Goal: Task Accomplishment & Management: Complete application form

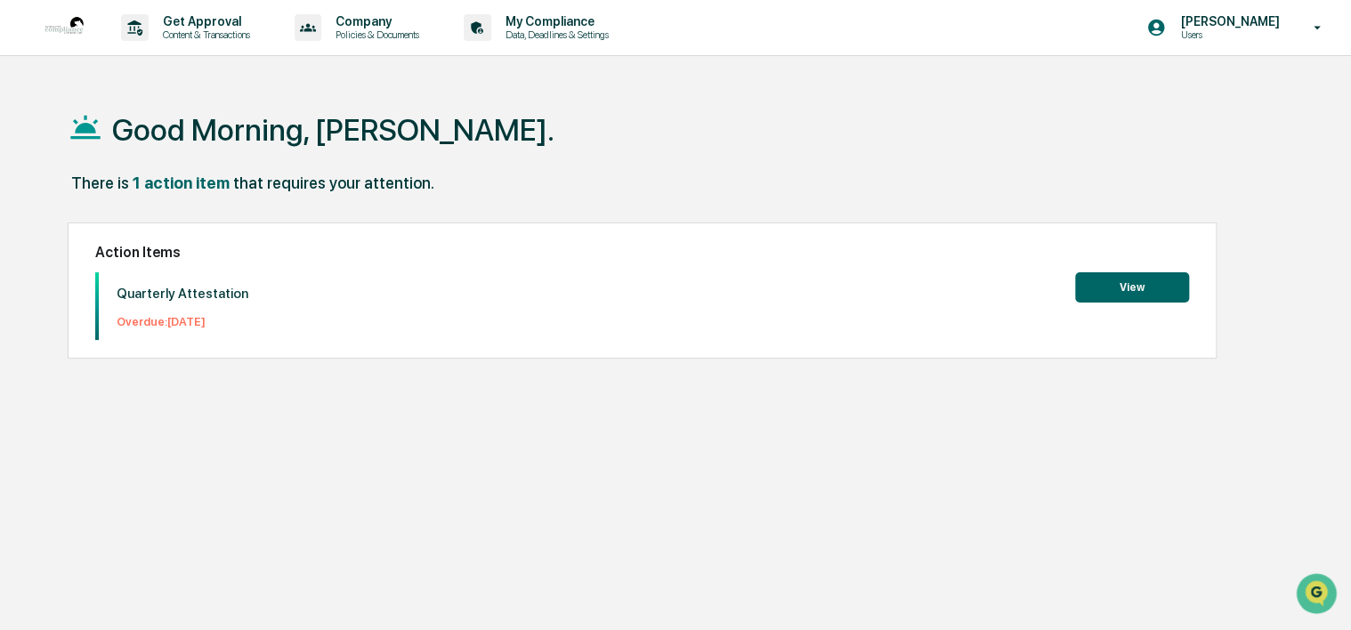
click at [1108, 292] on button "View" at bounding box center [1132, 287] width 114 height 30
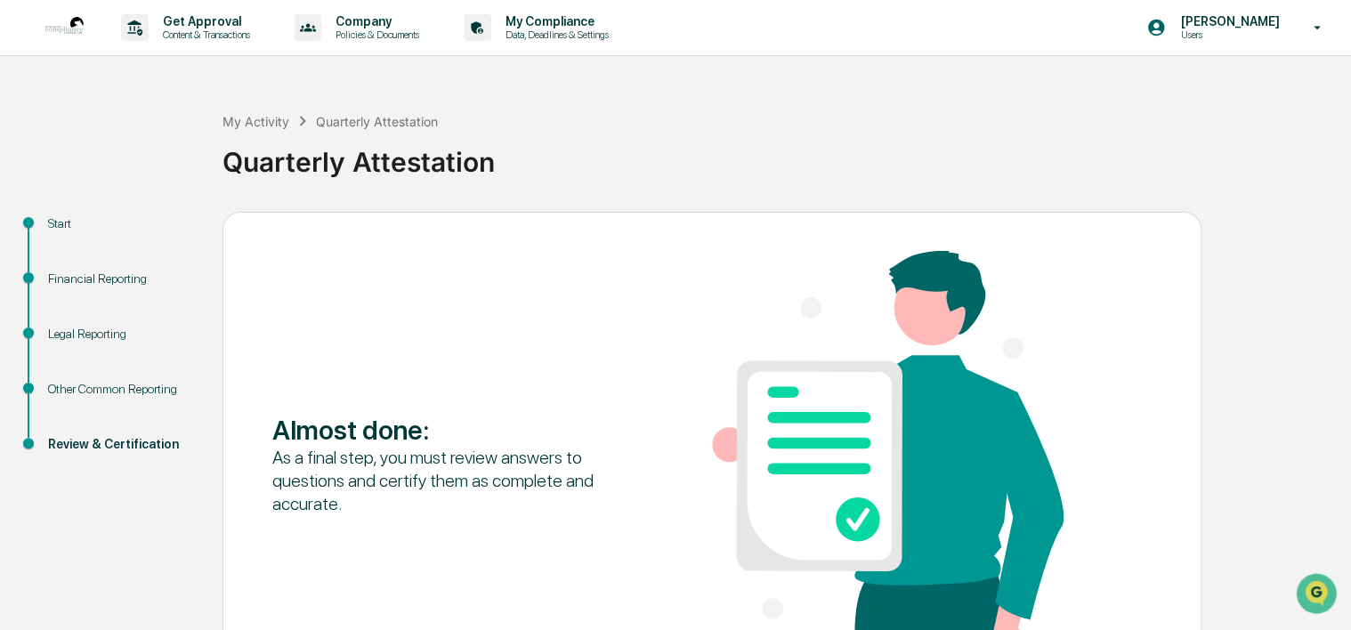
scroll to position [142, 0]
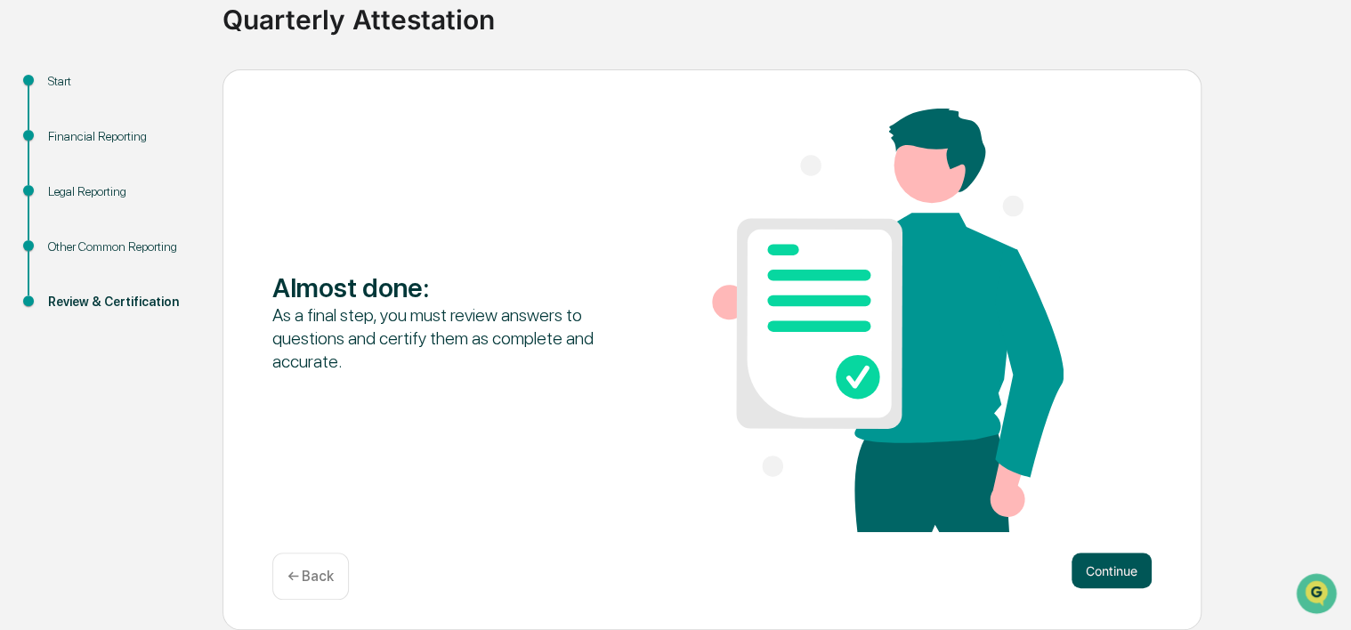
click at [1089, 570] on button "Continue" at bounding box center [1112, 571] width 80 height 36
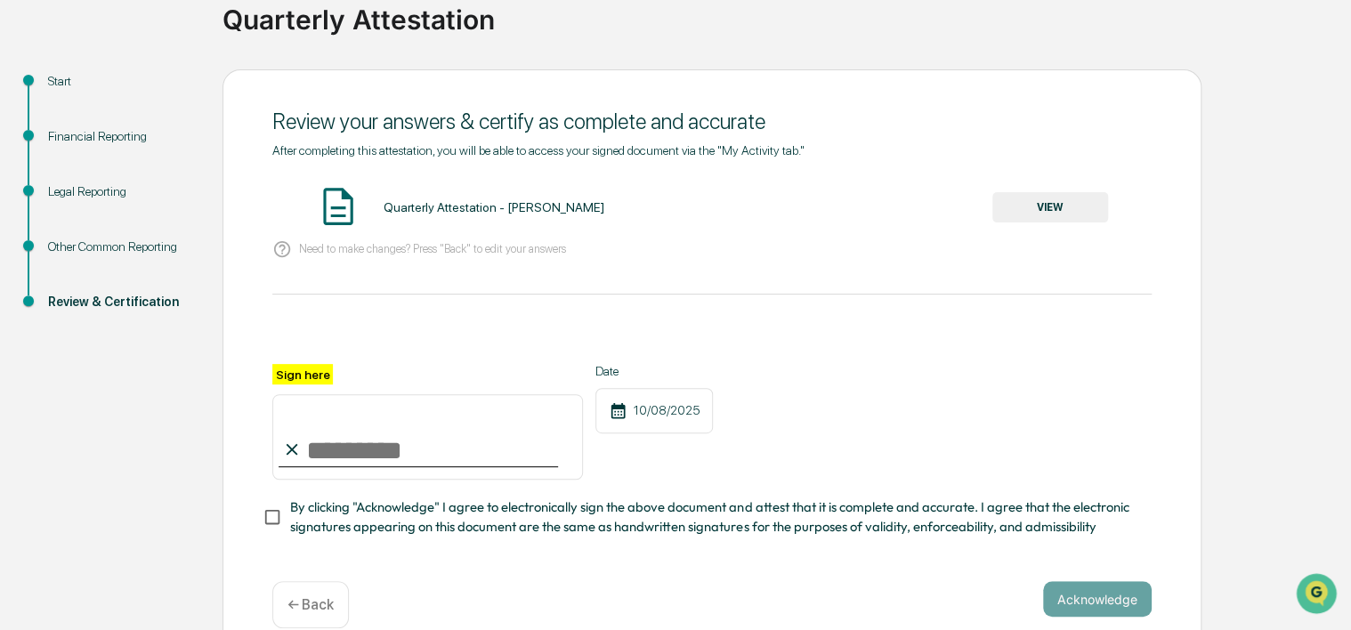
click at [406, 445] on input "Sign here" at bounding box center [427, 436] width 311 height 85
type input "**********"
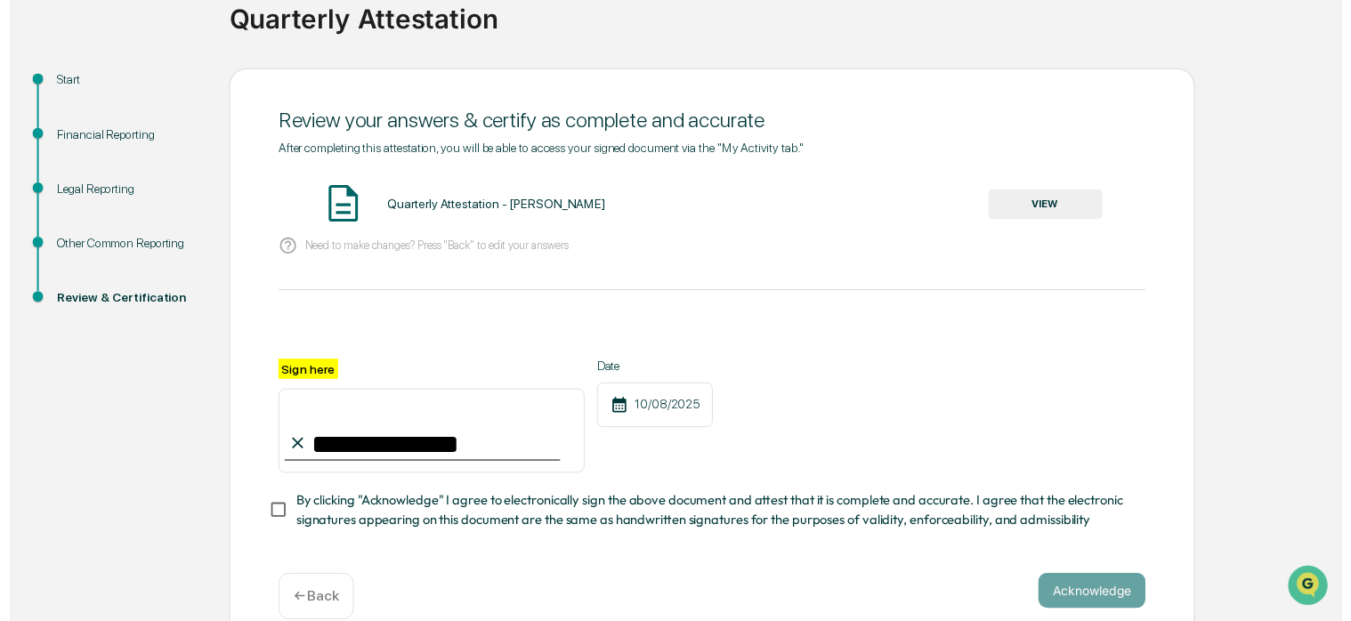
scroll to position [177, 0]
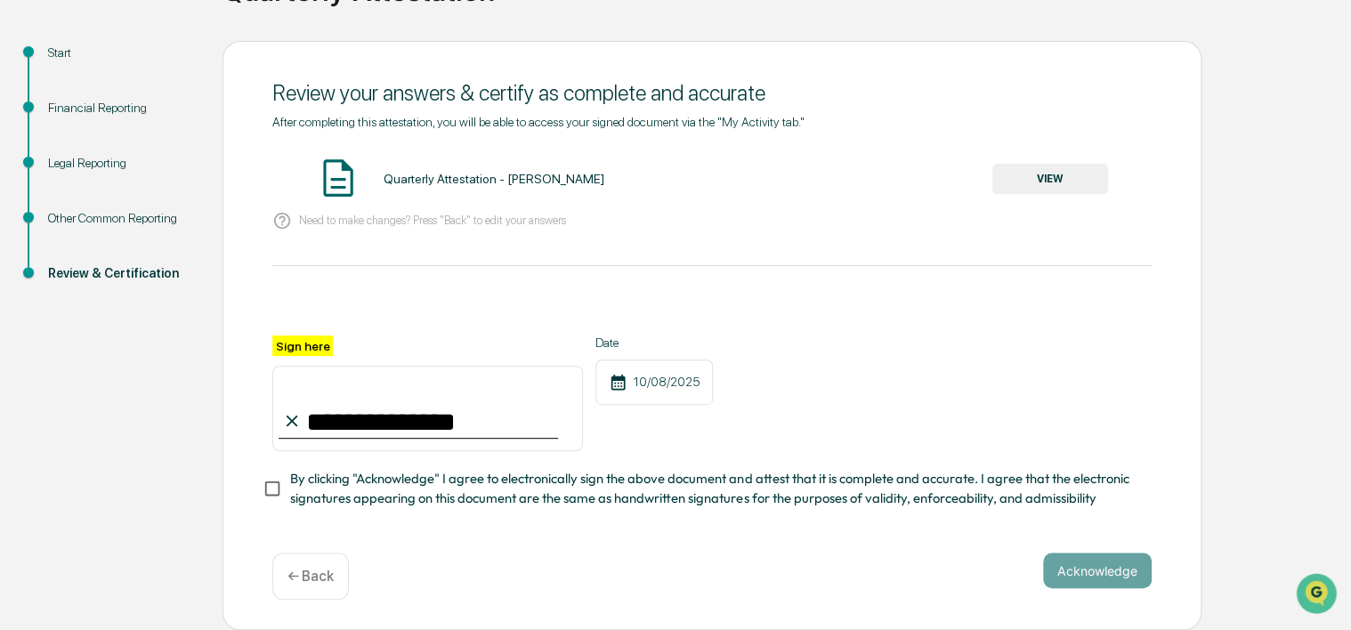
click at [304, 573] on p "← Back" at bounding box center [310, 576] width 46 height 17
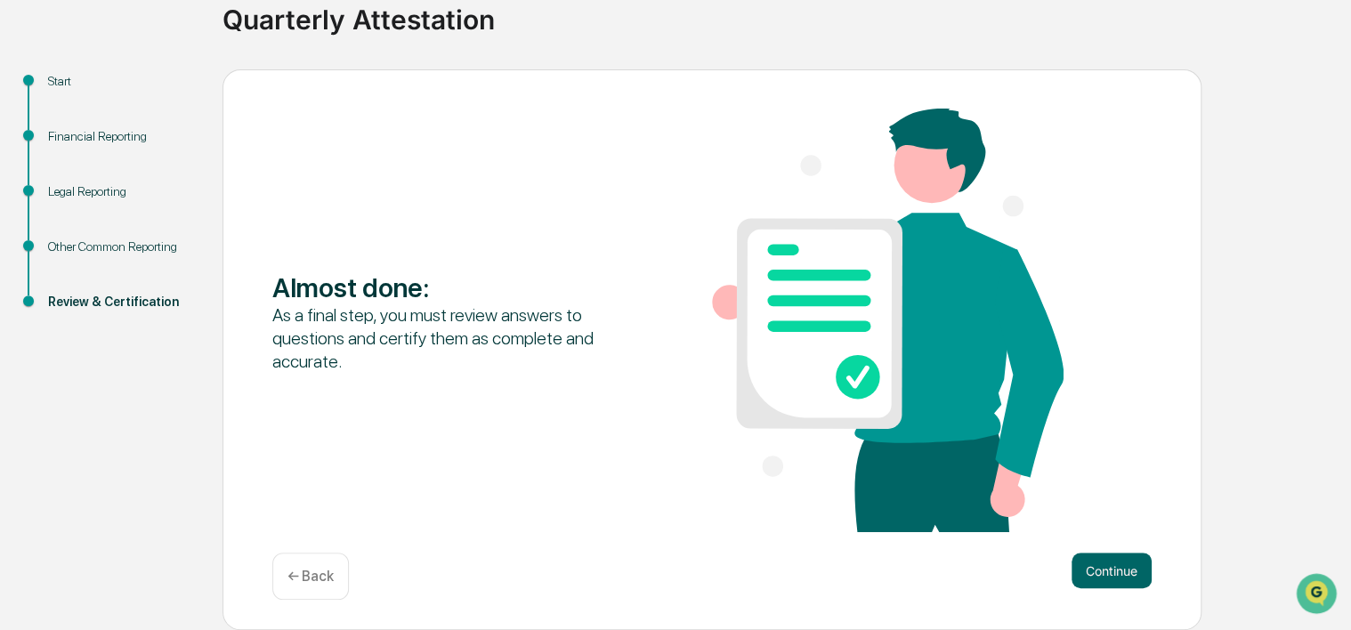
scroll to position [135, 0]
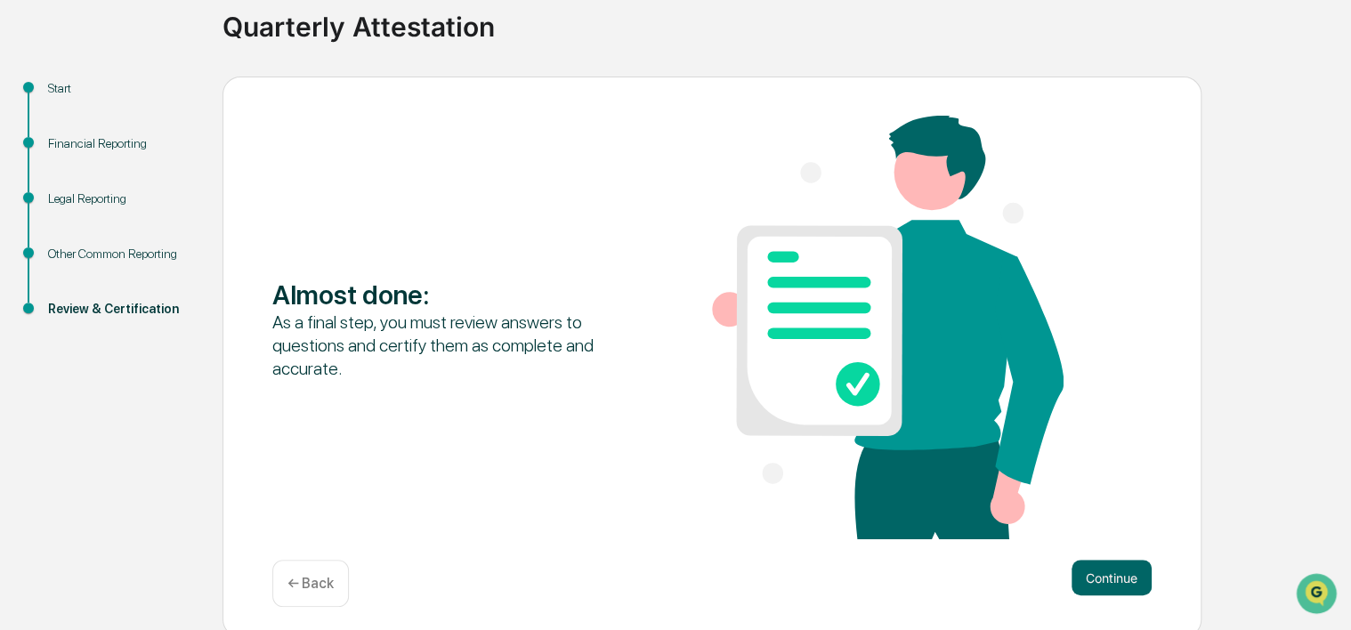
click at [302, 585] on p "← Back" at bounding box center [310, 583] width 46 height 17
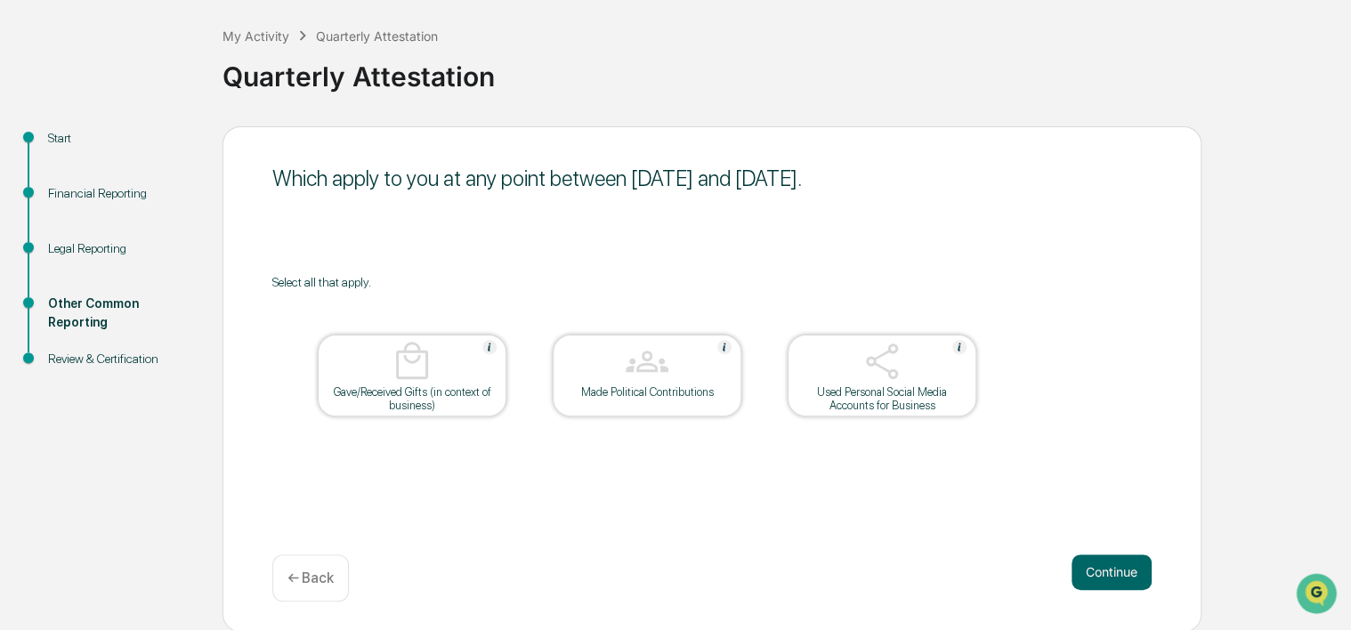
click at [302, 585] on p "← Back" at bounding box center [310, 578] width 46 height 17
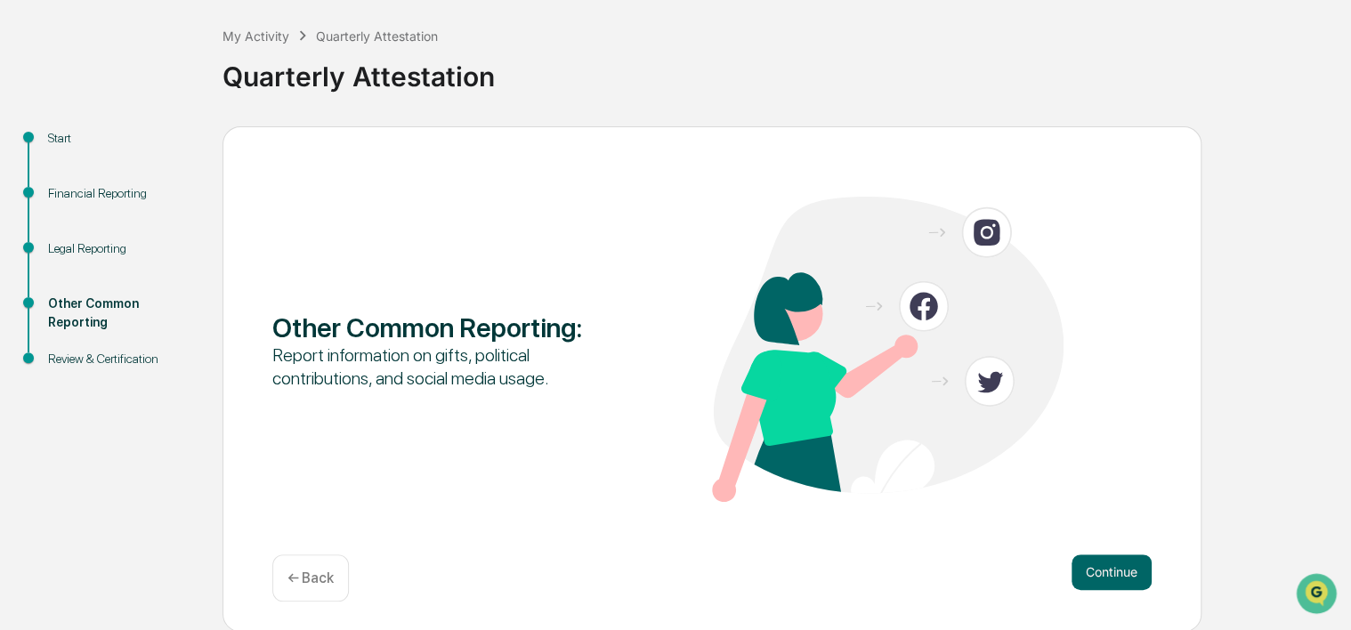
click at [304, 574] on p "← Back" at bounding box center [310, 578] width 46 height 17
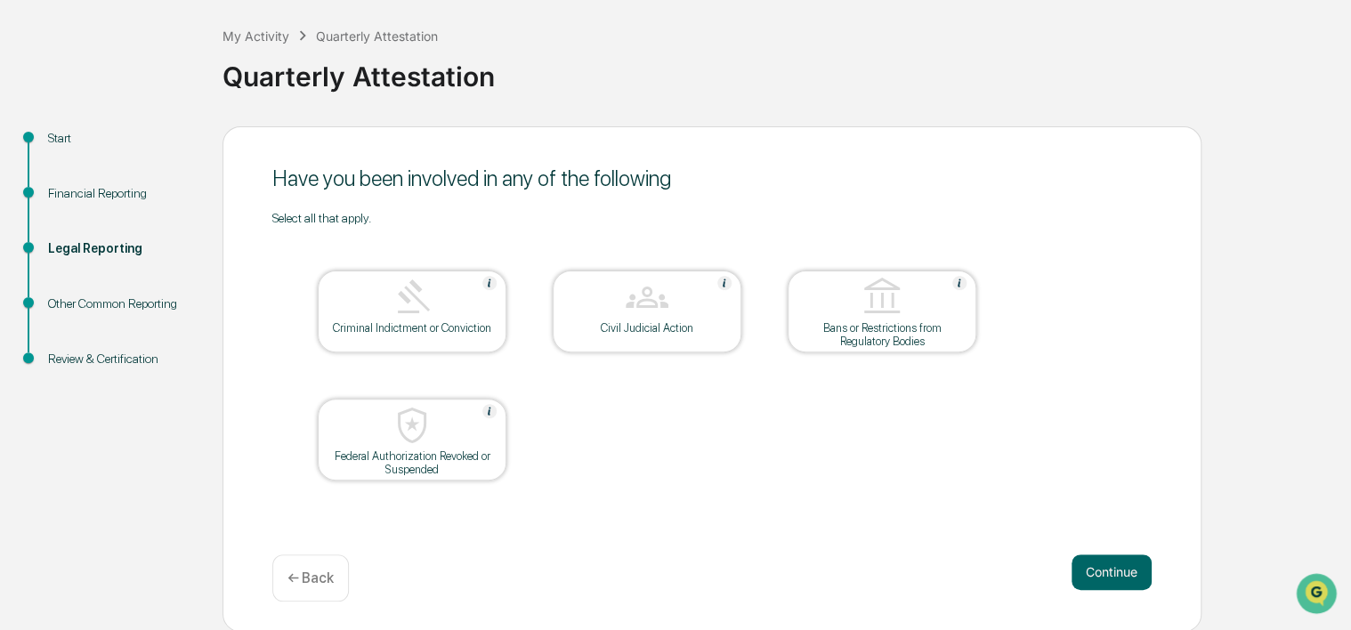
click at [304, 574] on p "← Back" at bounding box center [310, 578] width 46 height 17
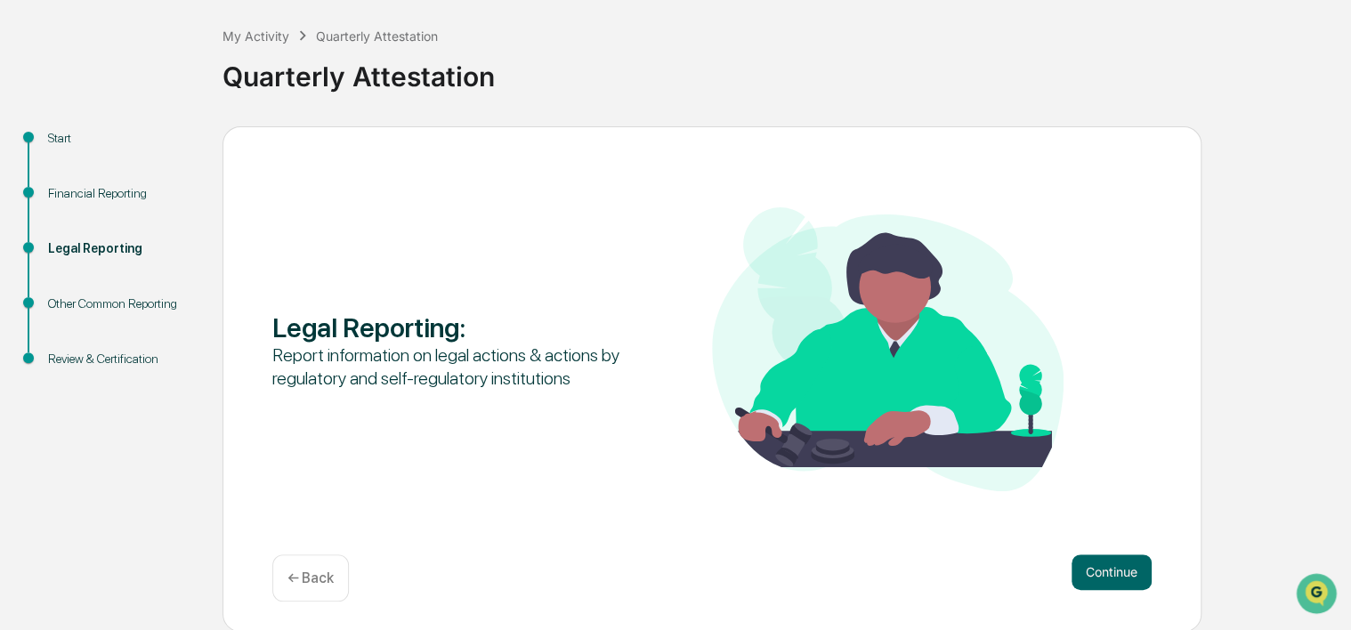
click at [304, 574] on p "← Back" at bounding box center [310, 578] width 46 height 17
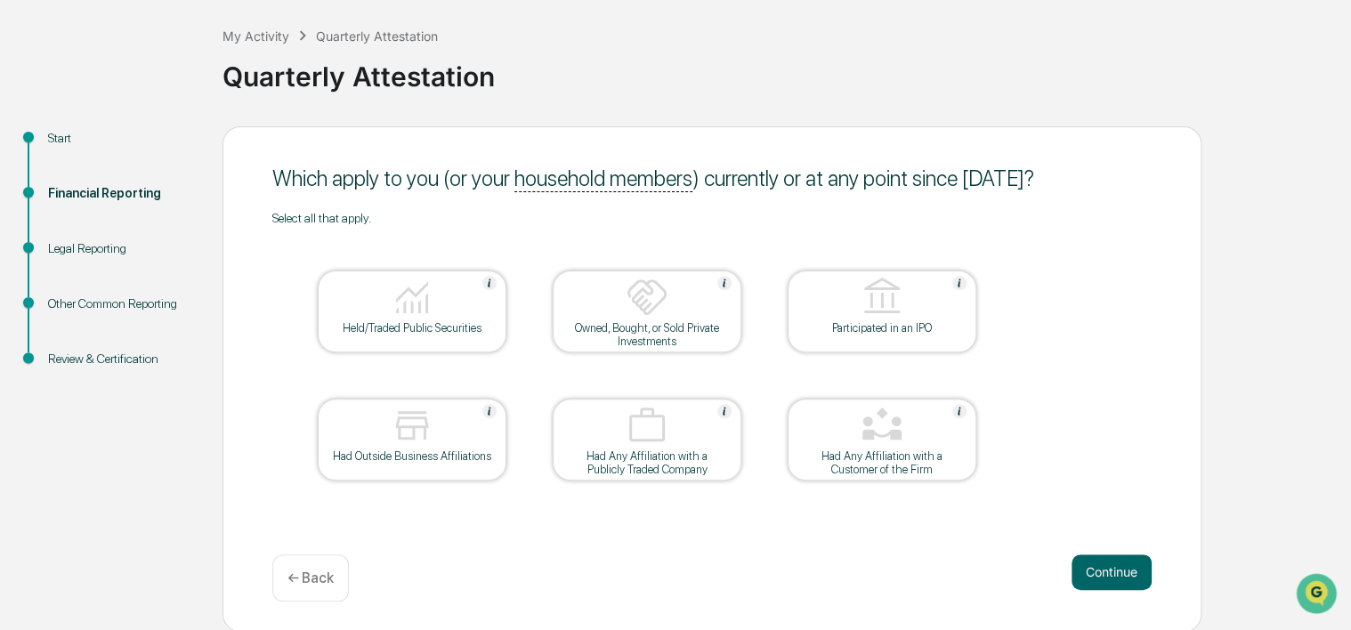
click at [304, 572] on p "← Back" at bounding box center [310, 578] width 46 height 17
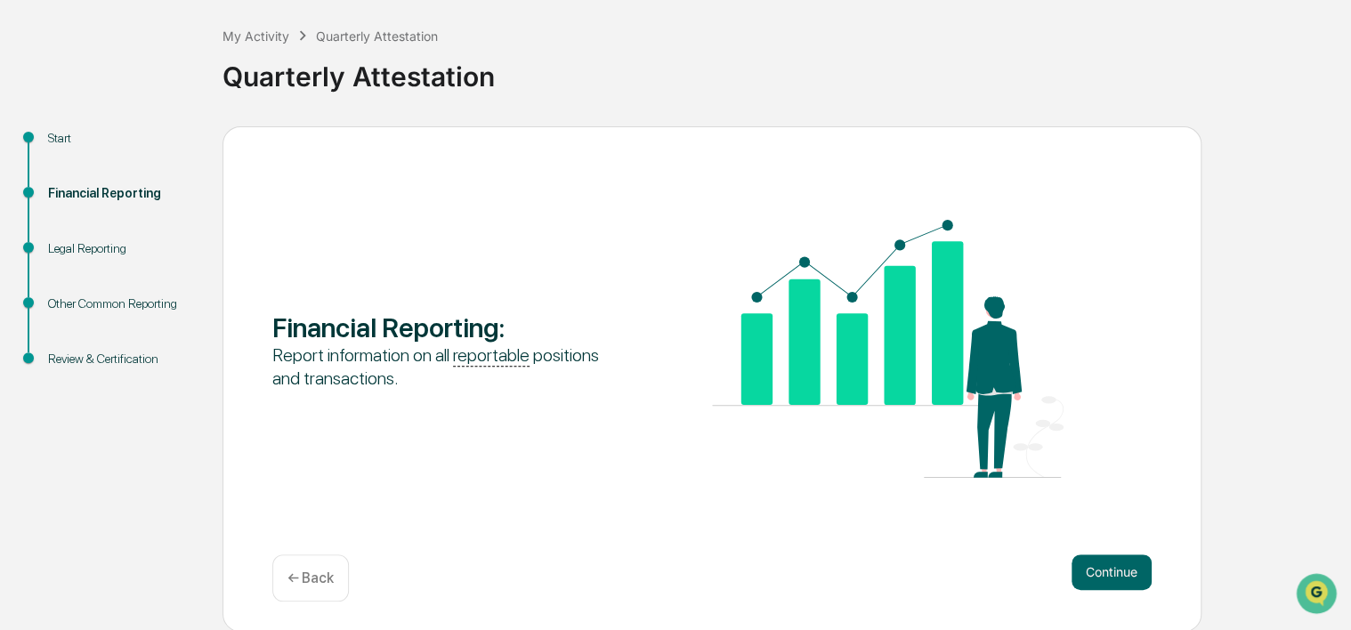
click at [304, 572] on p "← Back" at bounding box center [310, 578] width 46 height 17
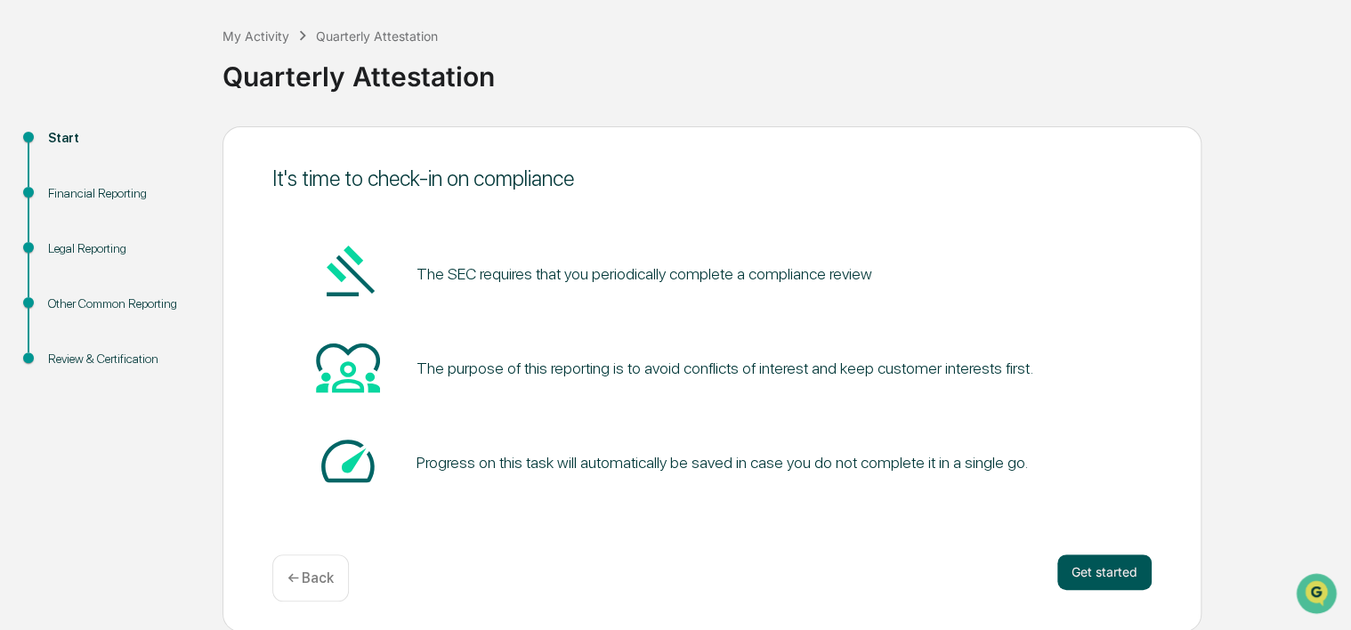
click at [1100, 576] on button "Get started" at bounding box center [1104, 573] width 94 height 36
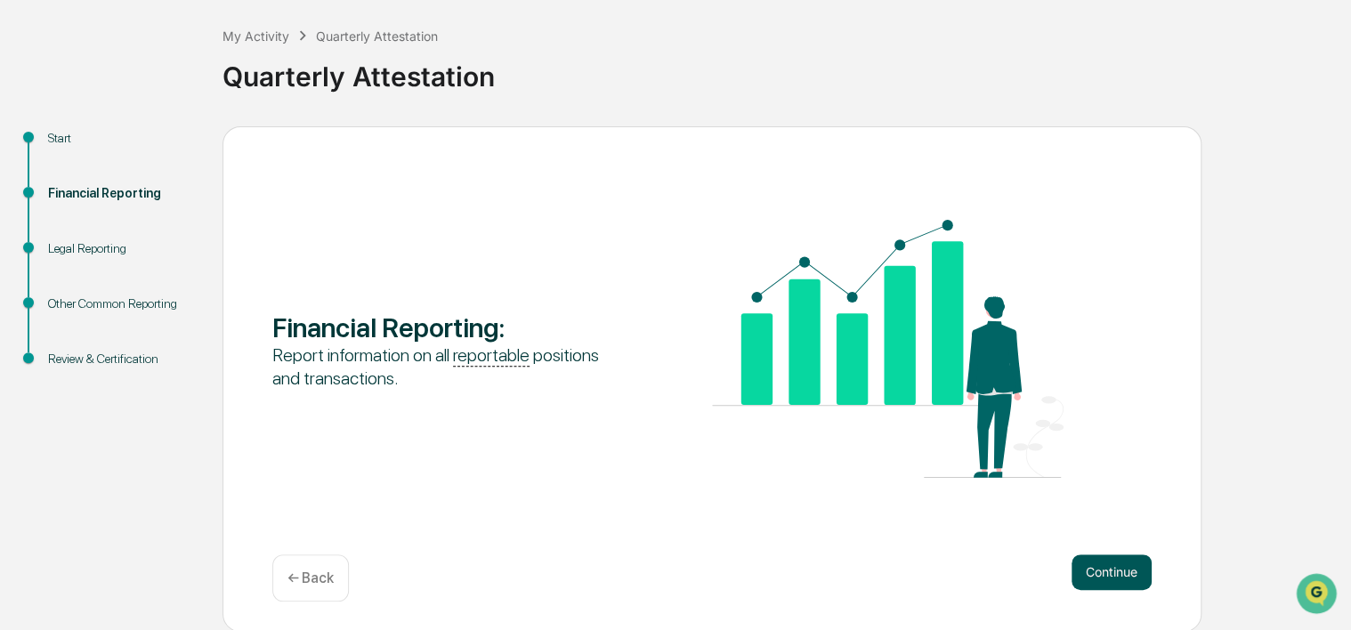
click at [1100, 576] on button "Continue" at bounding box center [1112, 573] width 80 height 36
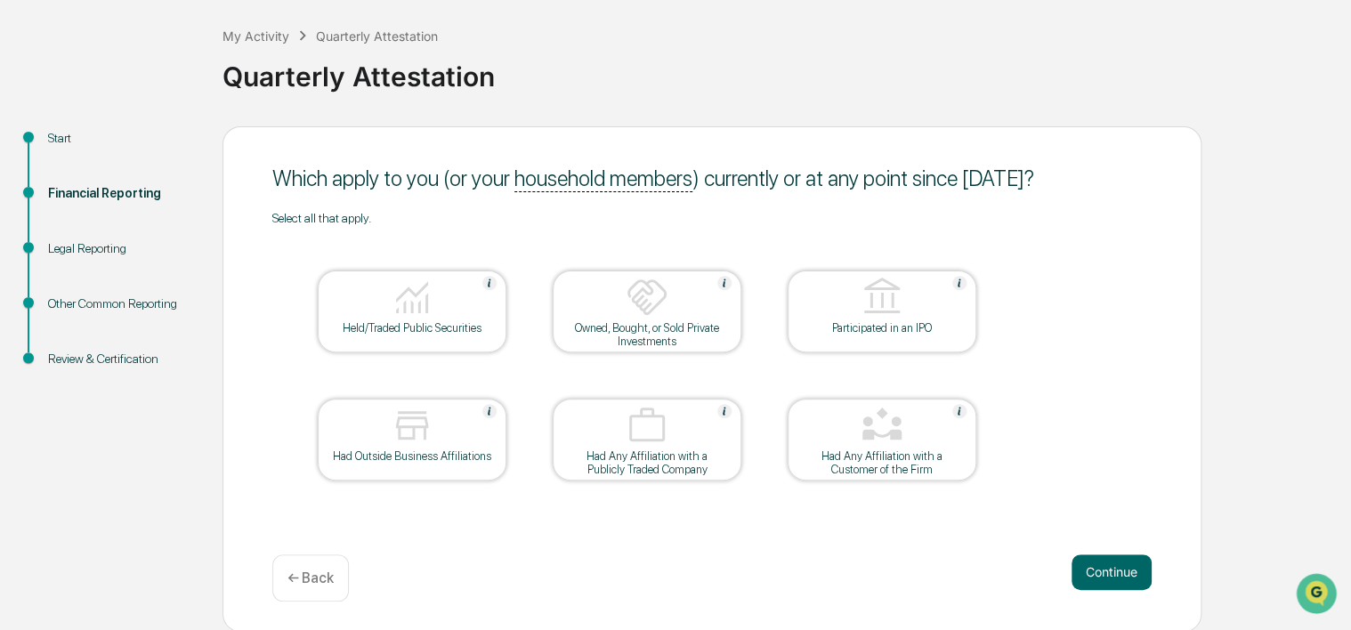
click at [1100, 576] on button "Continue" at bounding box center [1112, 573] width 80 height 36
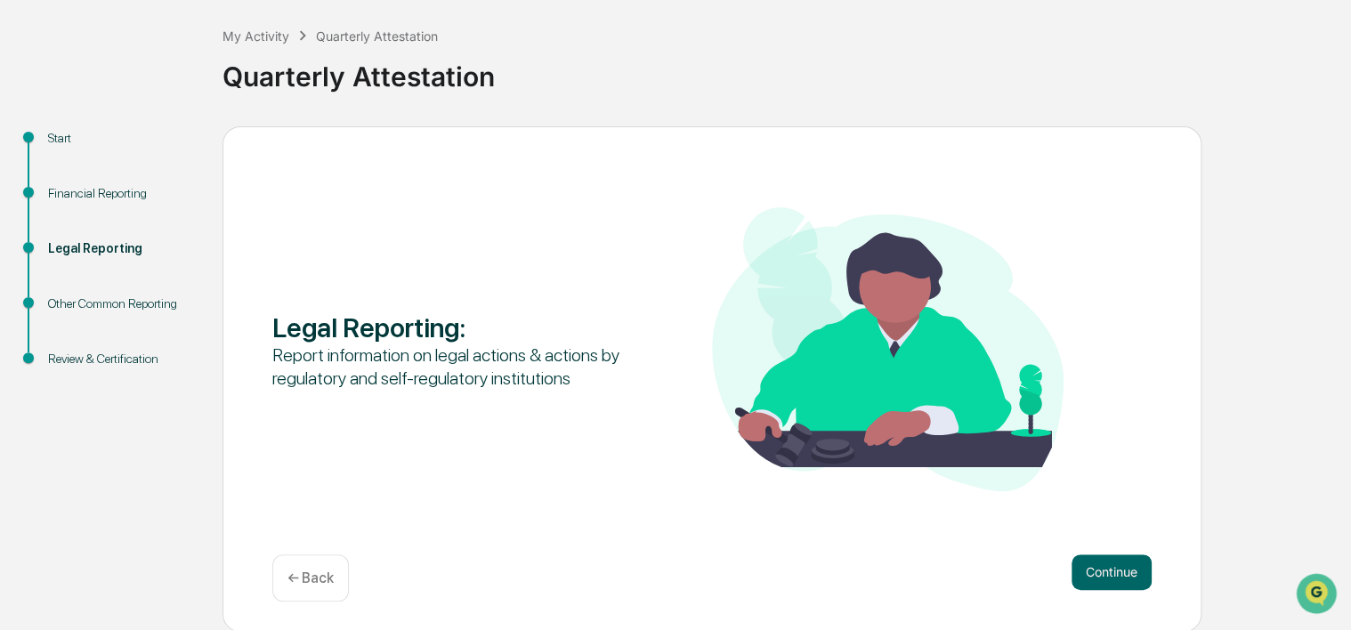
click at [1100, 576] on button "Continue" at bounding box center [1112, 573] width 80 height 36
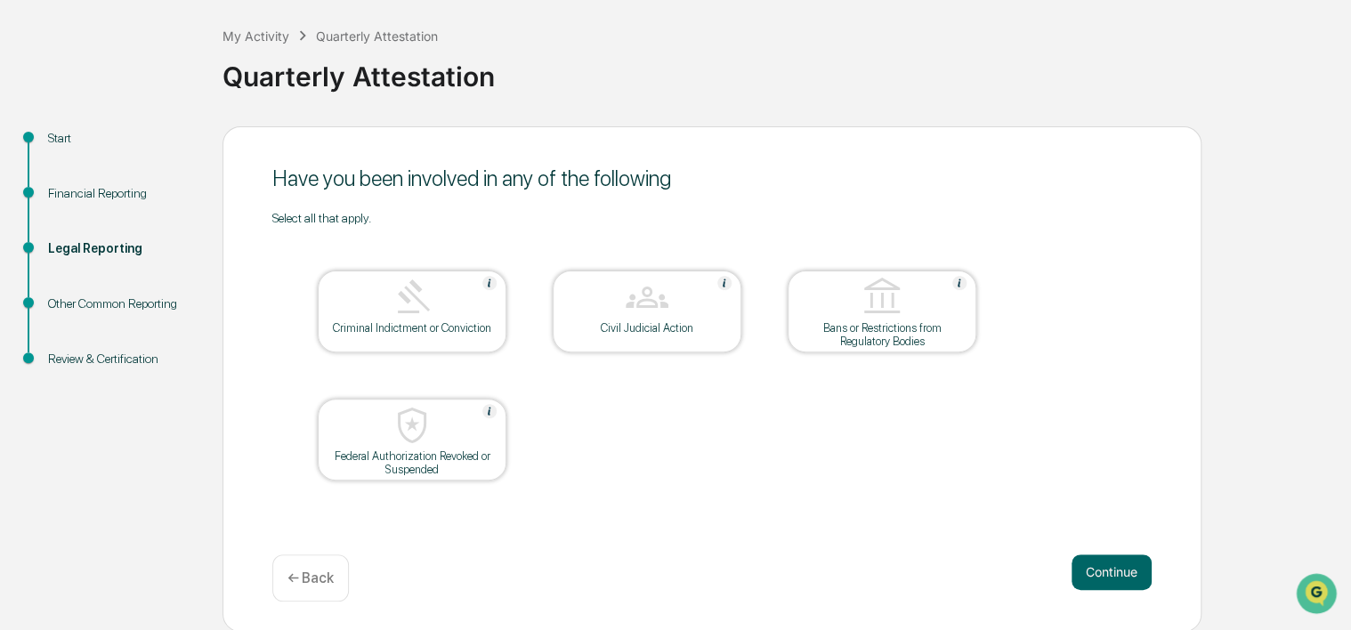
click at [1100, 576] on button "Continue" at bounding box center [1112, 573] width 80 height 36
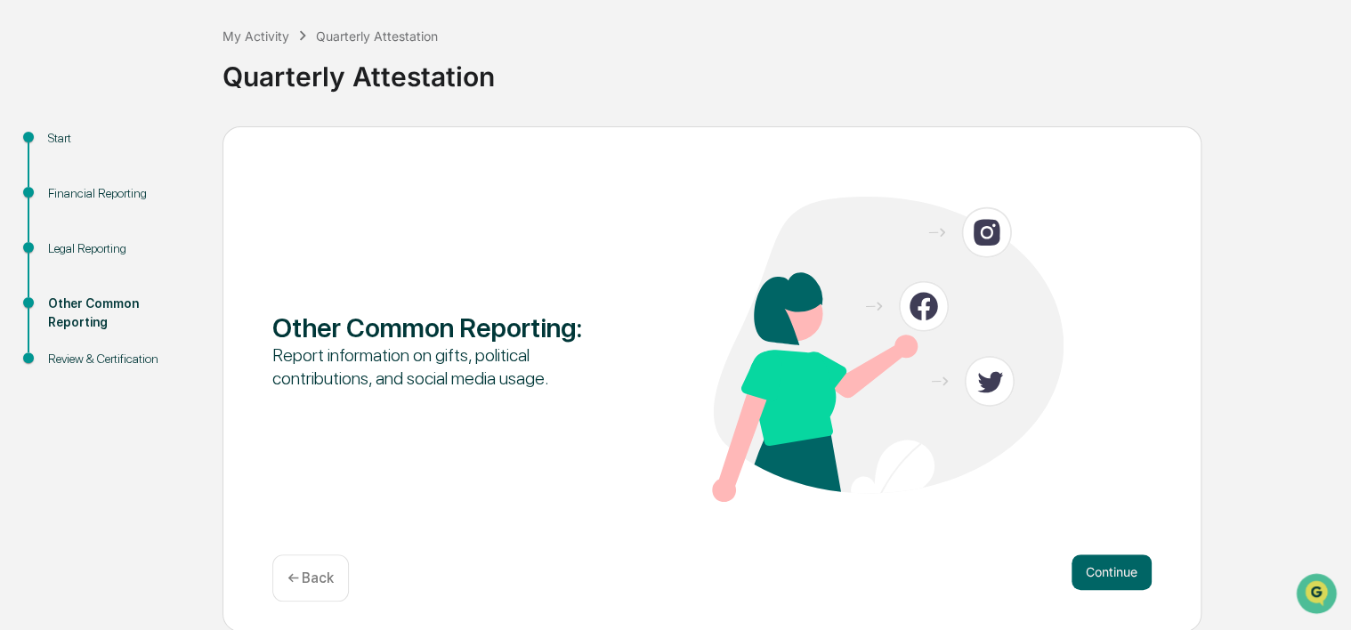
click at [1100, 576] on button "Continue" at bounding box center [1112, 573] width 80 height 36
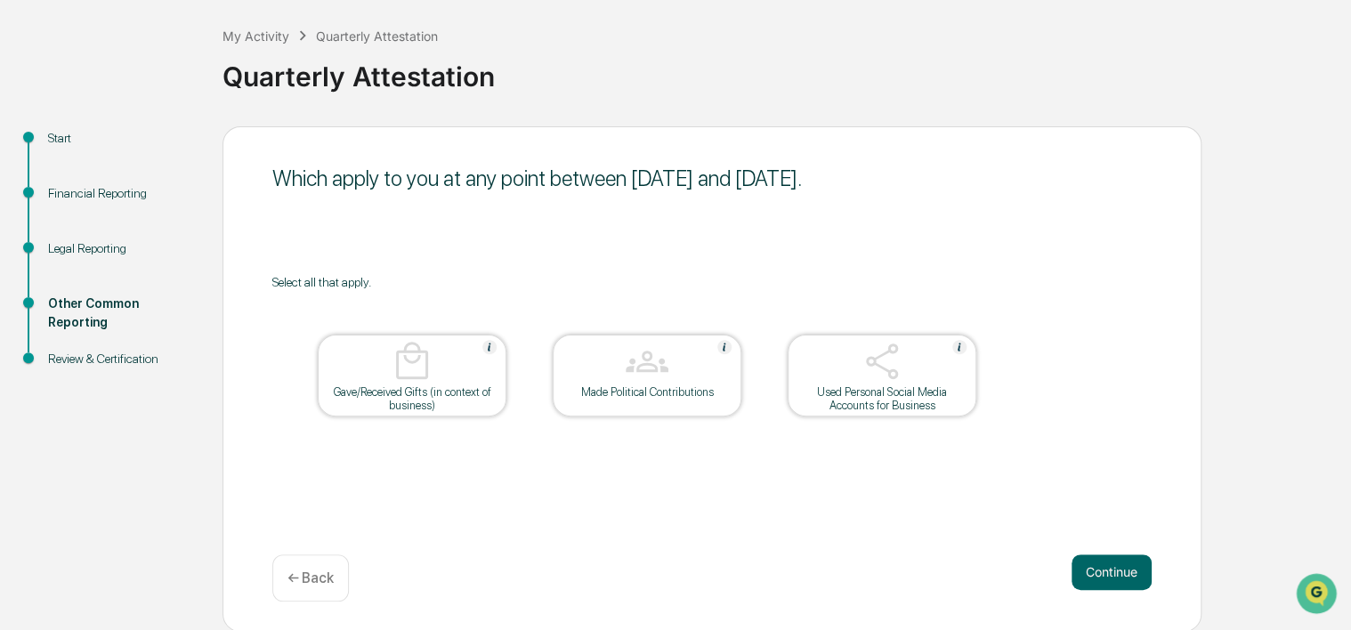
click at [1100, 576] on button "Continue" at bounding box center [1112, 573] width 80 height 36
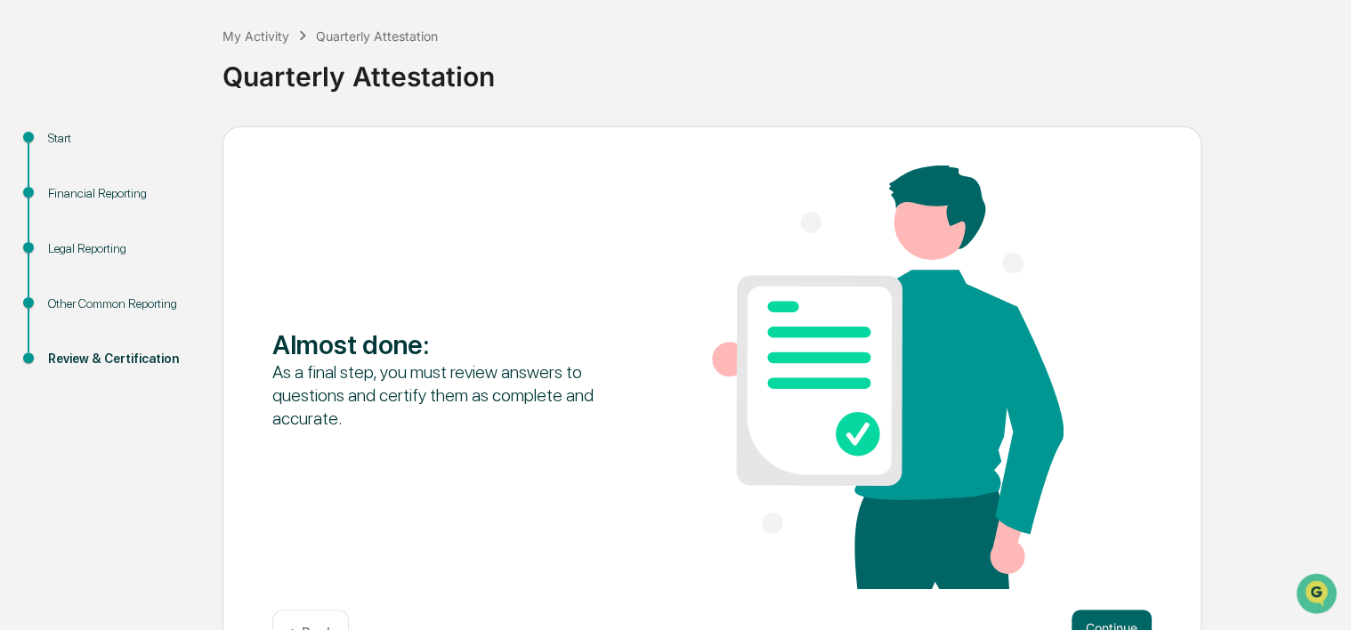
click at [1100, 576] on div "Almost done : As a final step, you must review answers to questions and certify…" at bounding box center [711, 379] width 879 height 427
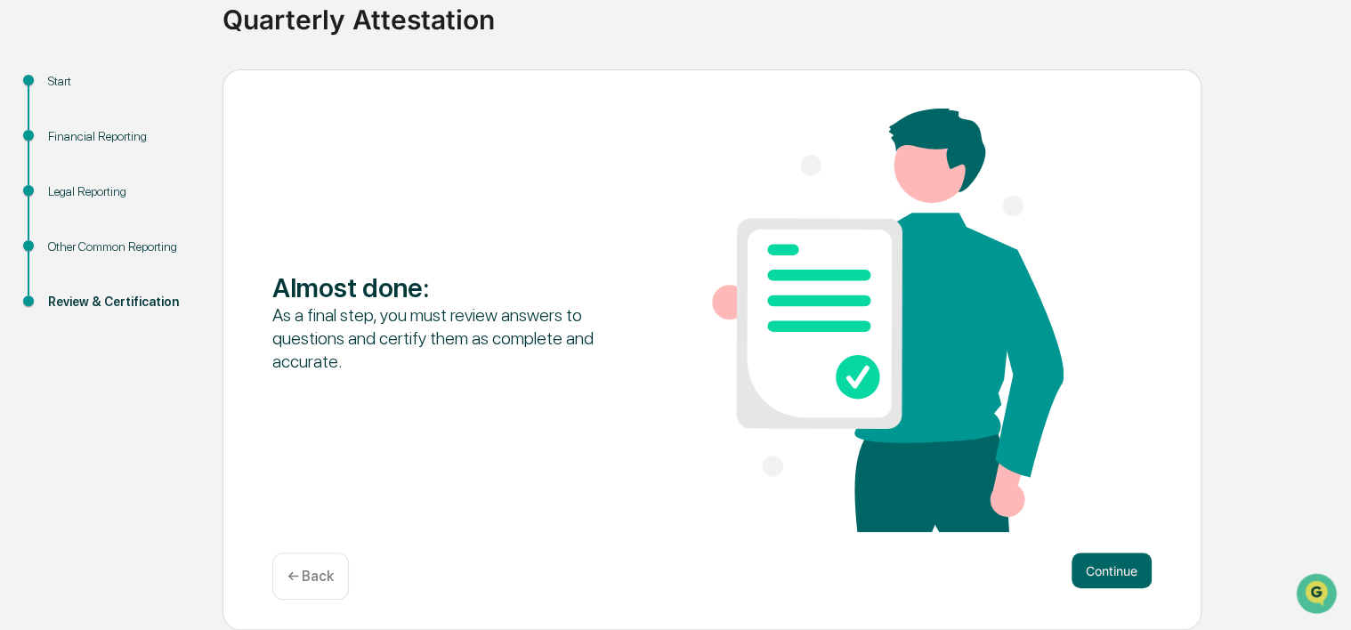
drag, startPoint x: 1100, startPoint y: 576, endPoint x: 919, endPoint y: 547, distance: 183.1
click at [919, 547] on div "Almost done : As a final step, you must review answers to questions and certify…" at bounding box center [712, 350] width 979 height 562
click at [1102, 573] on button "Continue" at bounding box center [1112, 571] width 80 height 36
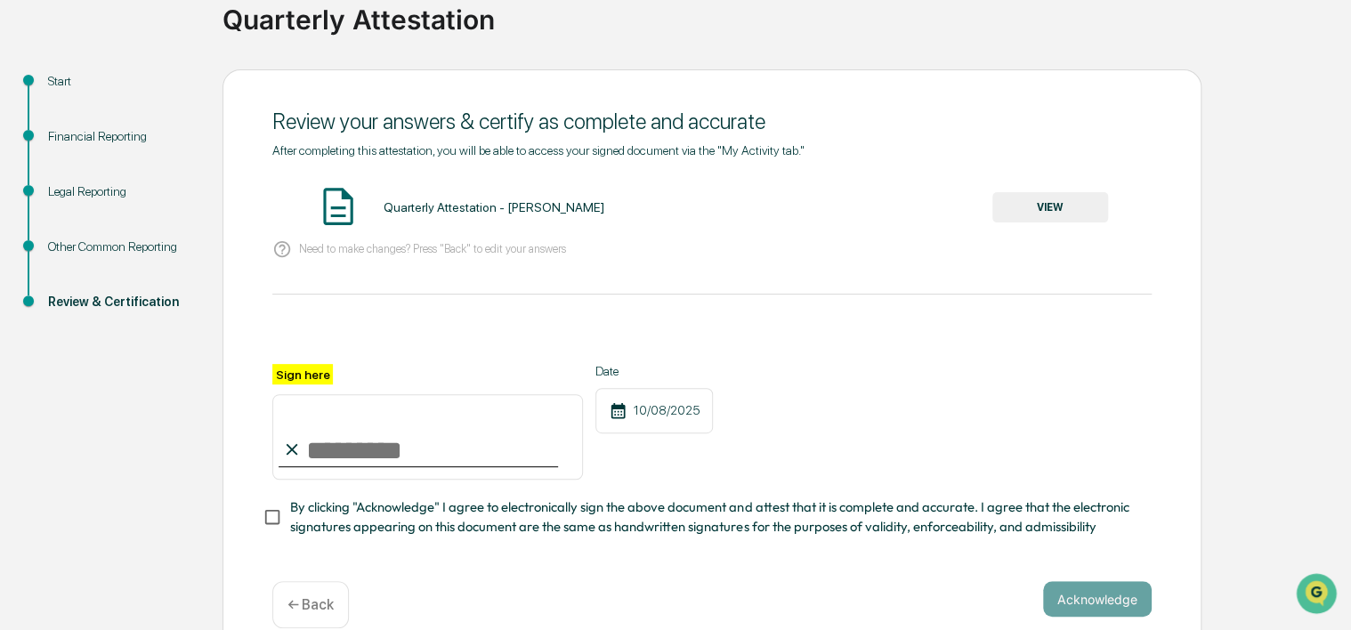
click at [488, 461] on input "Sign here" at bounding box center [427, 436] width 311 height 85
type input "**********"
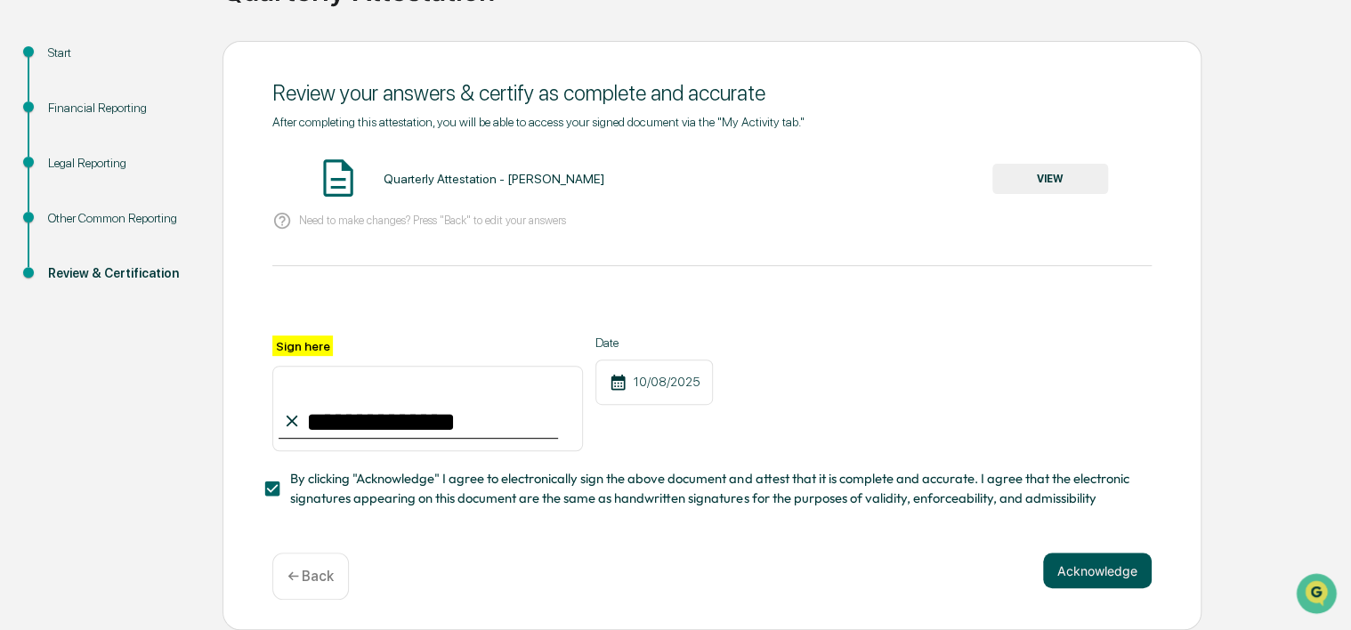
click at [1095, 571] on button "Acknowledge" at bounding box center [1097, 571] width 109 height 36
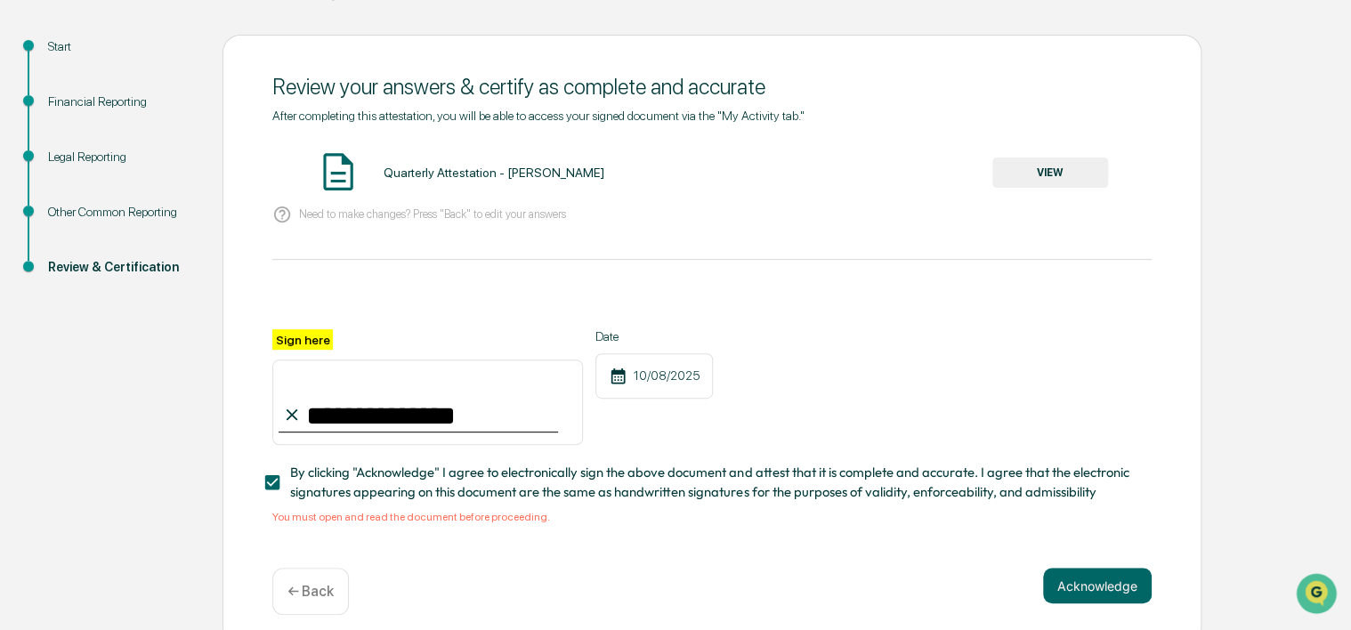
click at [337, 174] on img at bounding box center [338, 172] width 45 height 45
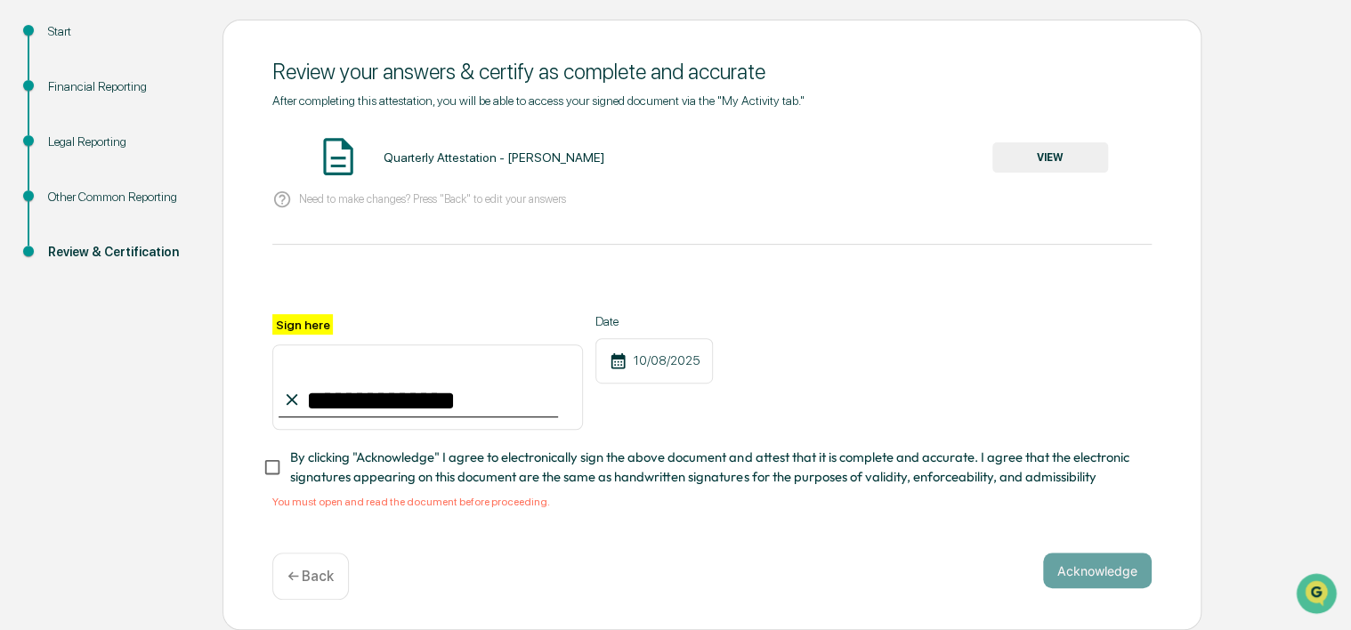
click at [1070, 159] on button "VIEW" at bounding box center [1050, 157] width 116 height 30
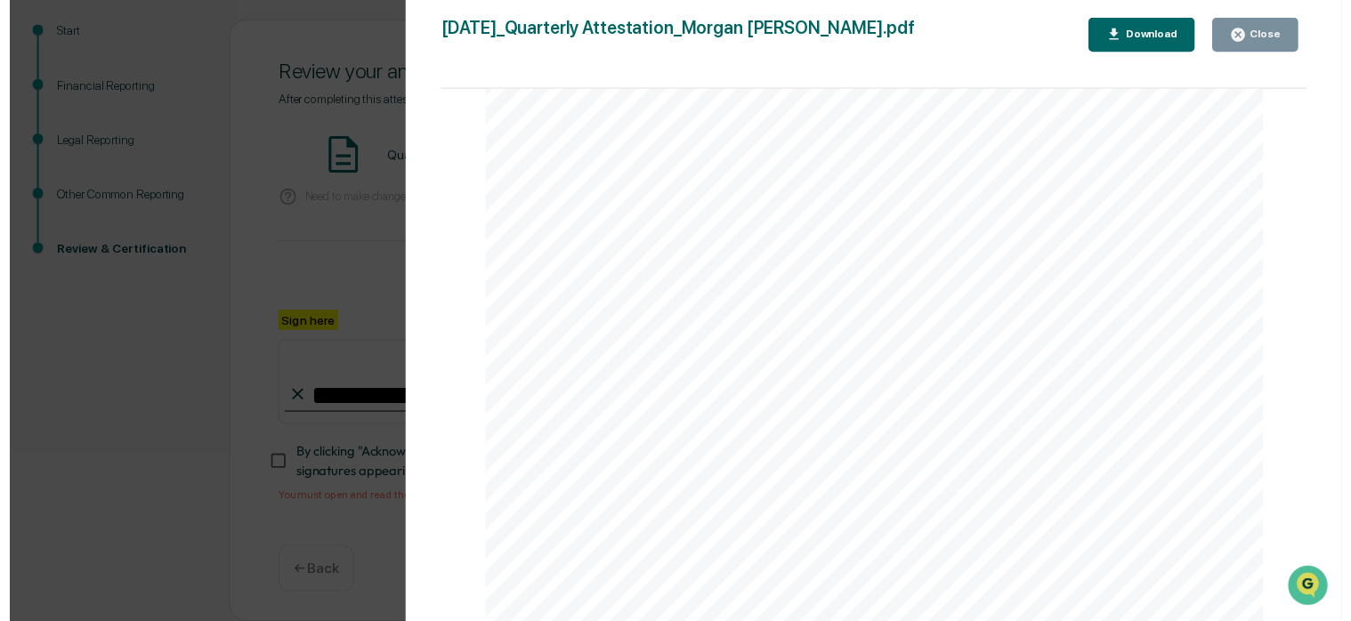
scroll to position [4141, 0]
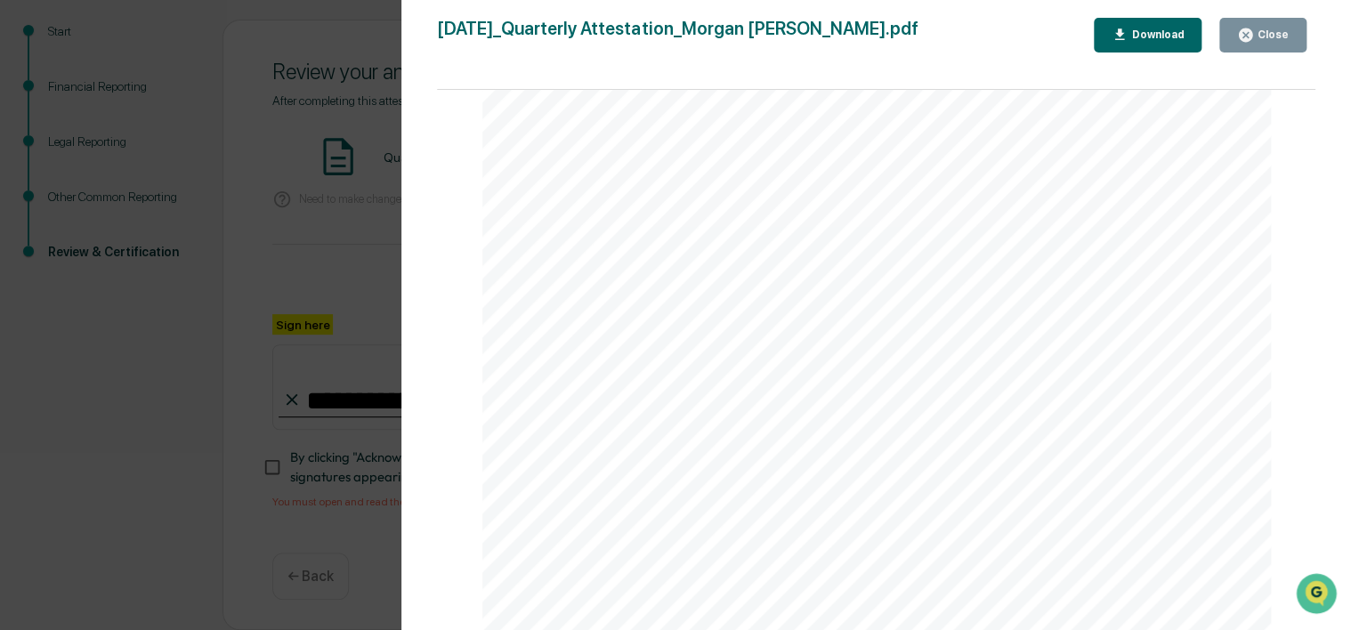
click at [1240, 28] on icon "button" at bounding box center [1245, 35] width 17 height 17
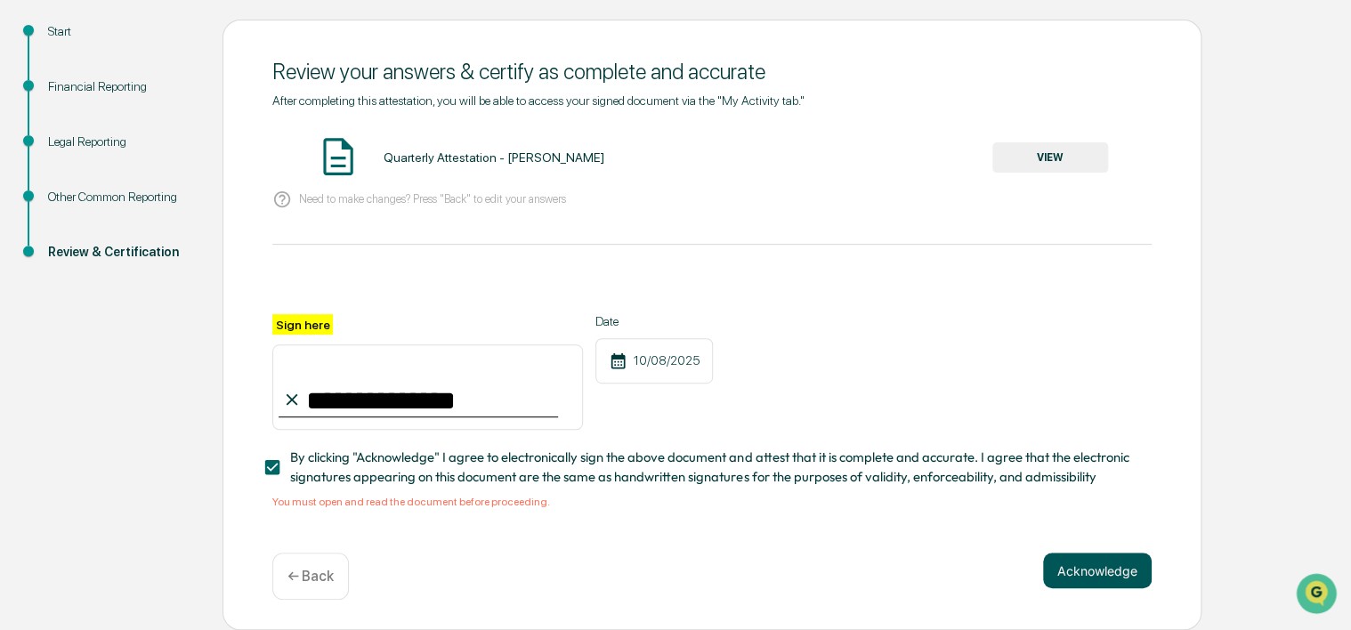
click at [1071, 575] on button "Acknowledge" at bounding box center [1097, 571] width 109 height 36
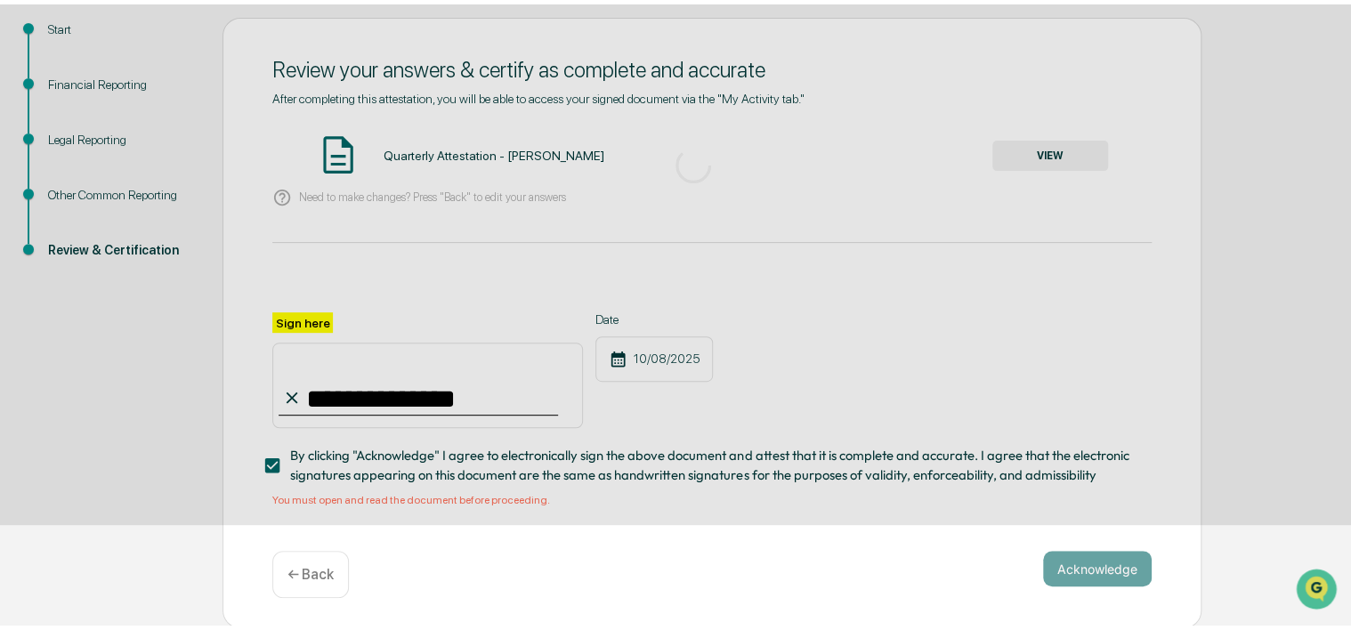
scroll to position [85, 0]
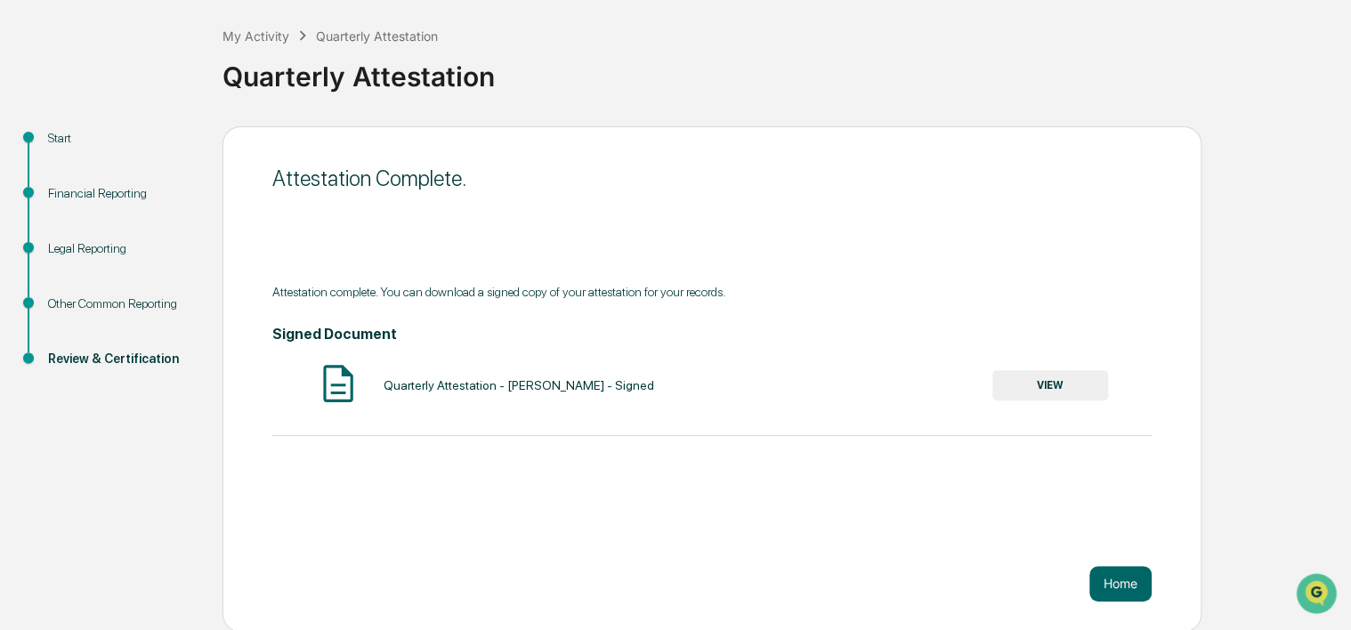
click at [1036, 381] on button "VIEW" at bounding box center [1050, 385] width 116 height 30
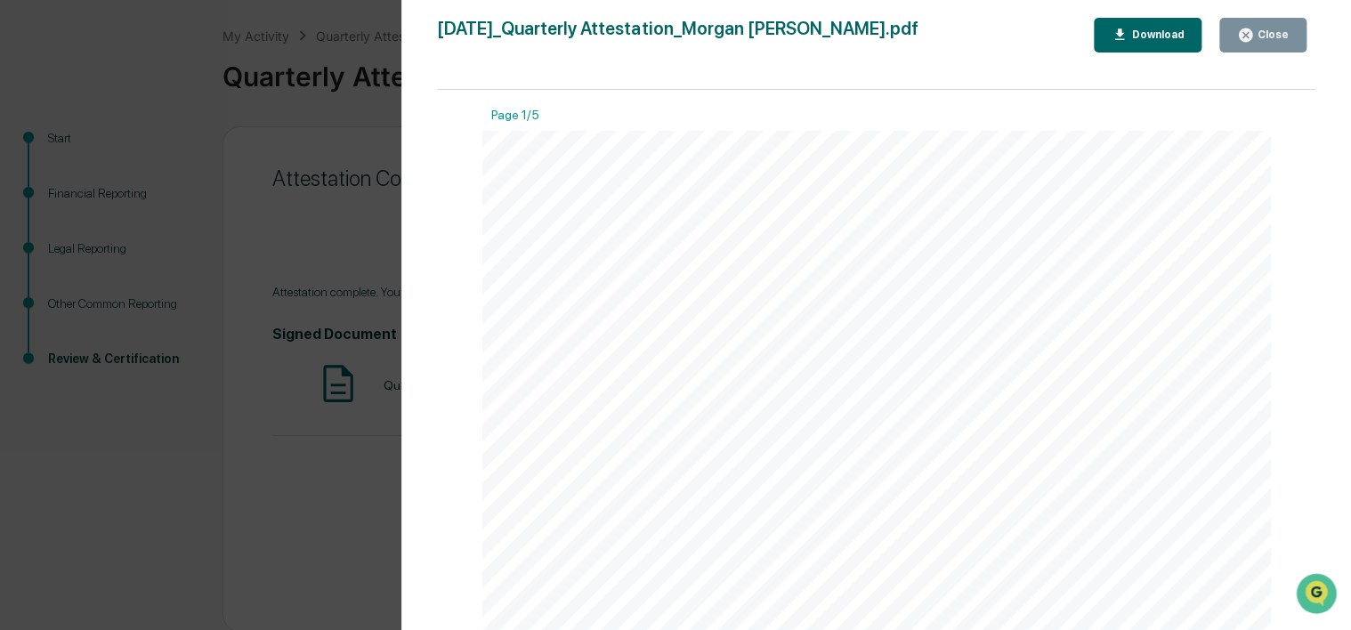
click at [1164, 39] on div "Download" at bounding box center [1156, 34] width 56 height 12
click at [360, 114] on div "Version History [DATE] 01:42 PM [PERSON_NAME] [DATE]_Quarterly Attestation_Morg…" at bounding box center [675, 315] width 1351 height 630
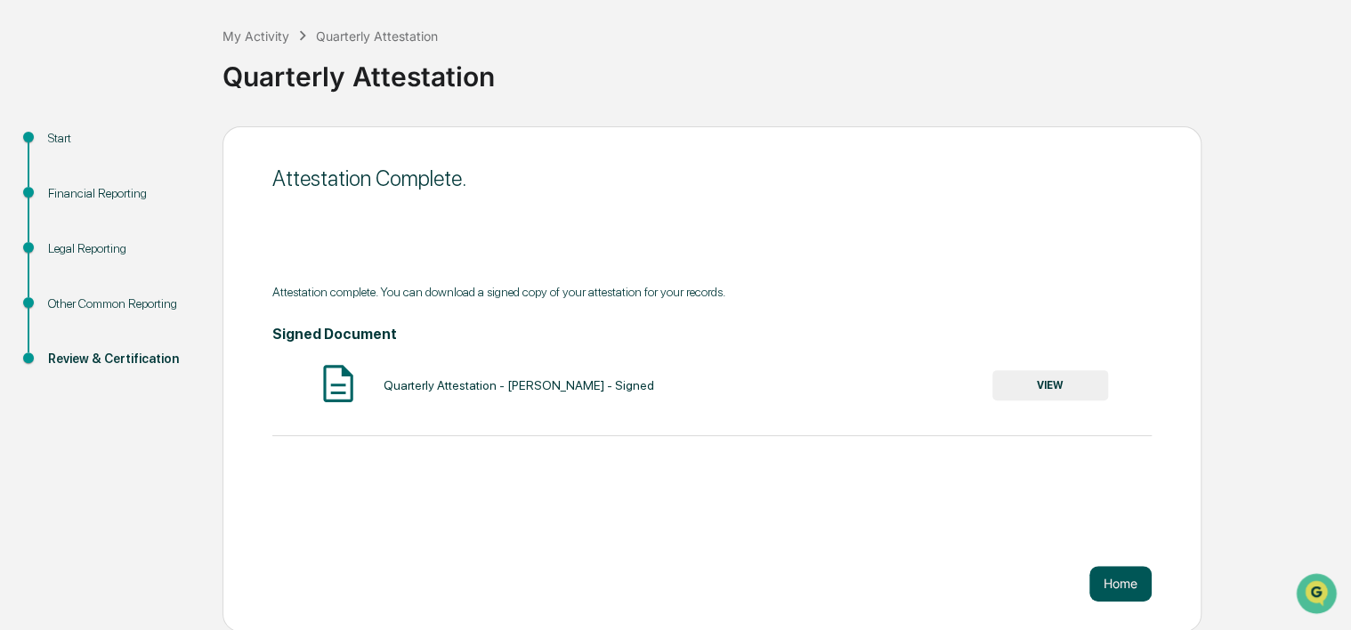
click at [1115, 587] on button "Home" at bounding box center [1120, 584] width 62 height 36
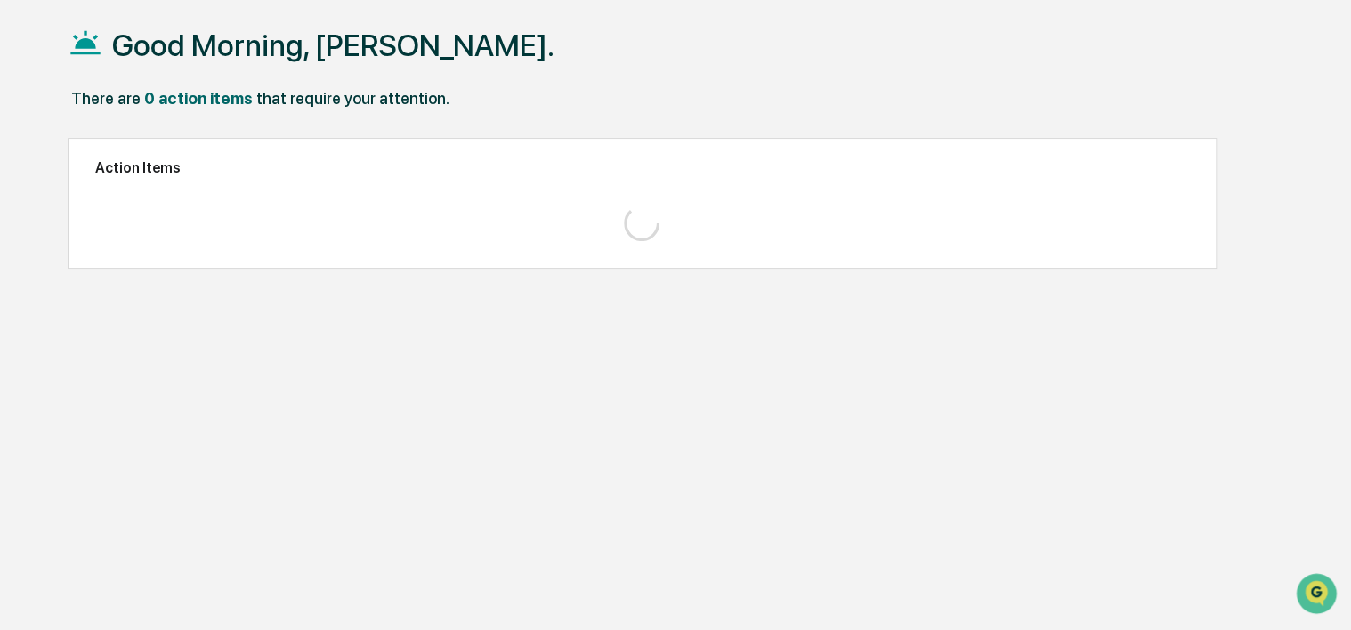
scroll to position [85, 0]
